Goal: Information Seeking & Learning: Check status

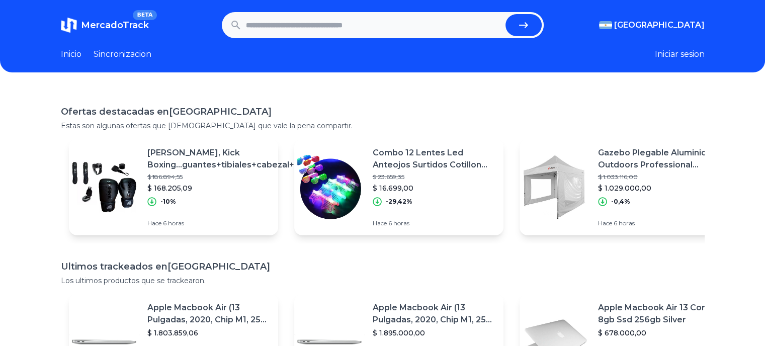
click at [316, 28] on input "text" at bounding box center [373, 25] width 255 height 22
paste input "**********"
type input "**********"
click at [528, 24] on icon "submit" at bounding box center [523, 25] width 12 height 12
